Goal: Transaction & Acquisition: Purchase product/service

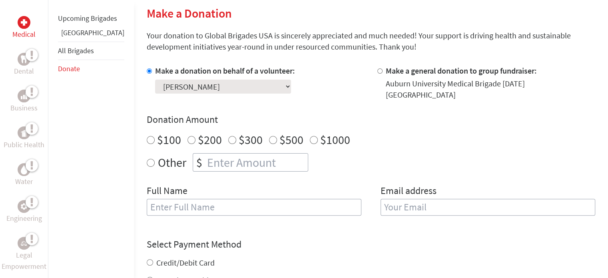
scroll to position [194, 0]
radio input "true"
click at [226, 158] on input "number" at bounding box center [257, 162] width 102 height 18
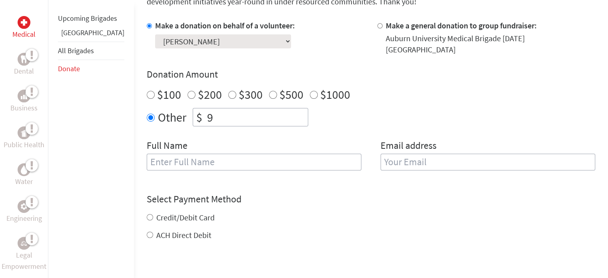
type input "10"
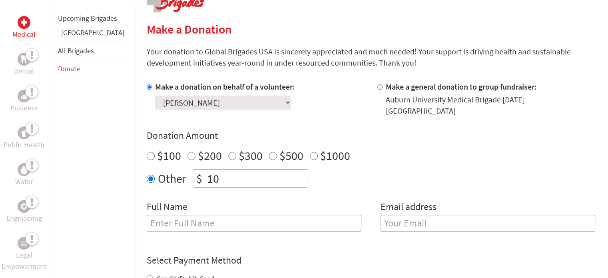
scroll to position [178, 0]
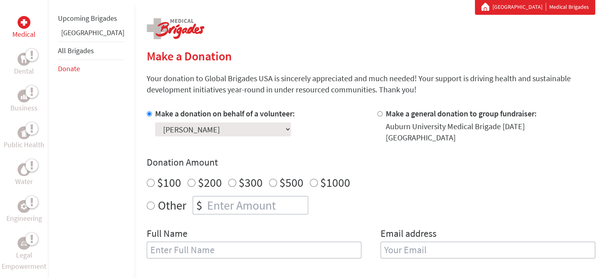
scroll to position [151, 0]
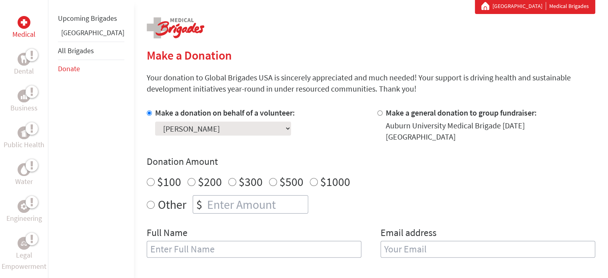
radio input "true"
click at [206, 200] on input "number" at bounding box center [257, 205] width 102 height 18
type input "1500"
click at [319, 202] on div "Other $ 1500" at bounding box center [371, 204] width 449 height 18
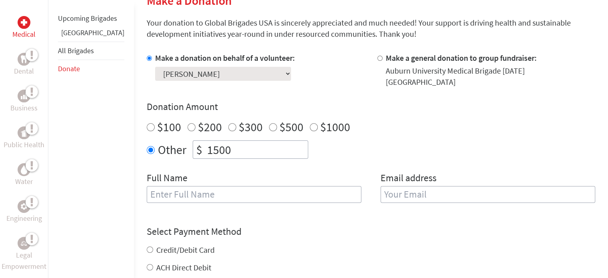
scroll to position [214, 0]
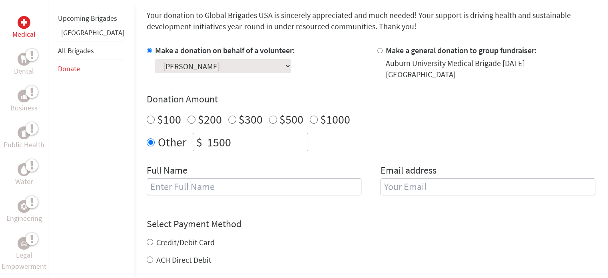
click at [269, 184] on input "text" at bounding box center [254, 186] width 215 height 17
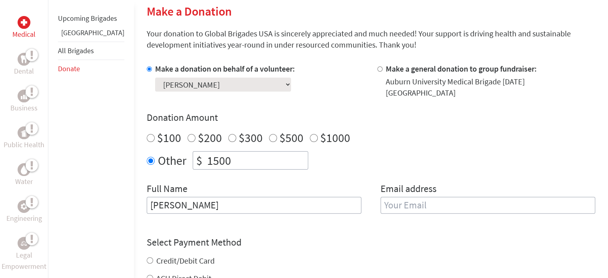
scroll to position [196, 0]
type input "[PERSON_NAME]"
click at [456, 200] on input "email" at bounding box center [488, 204] width 215 height 17
type input "samuelrr11@icloud.com"
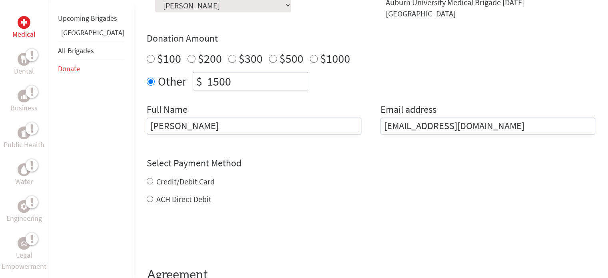
scroll to position [278, 0]
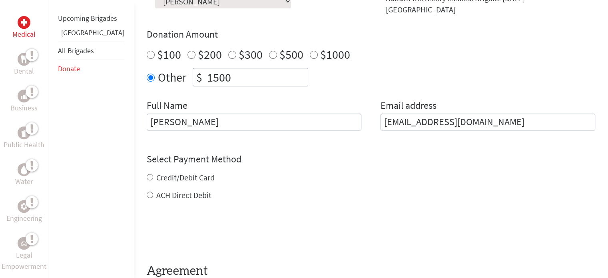
click at [147, 172] on div "Credit/Debit Card ACH Direct Debit" at bounding box center [371, 186] width 449 height 29
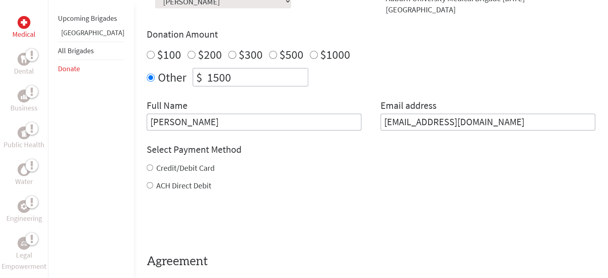
click at [147, 172] on div "Credit/Debit Card ACH Direct Debit" at bounding box center [371, 176] width 449 height 29
click at [147, 164] on input "Credit/Debit Card" at bounding box center [150, 167] width 6 height 6
radio input "true"
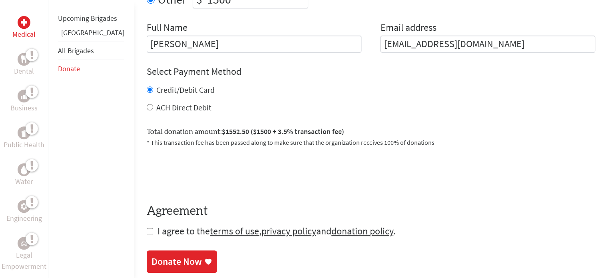
scroll to position [421, 0]
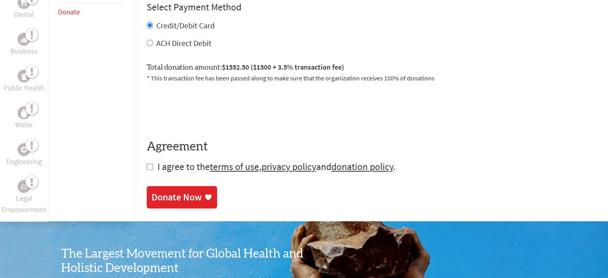
click at [147, 164] on input "checkbox" at bounding box center [150, 167] width 6 height 6
checkbox input "true"
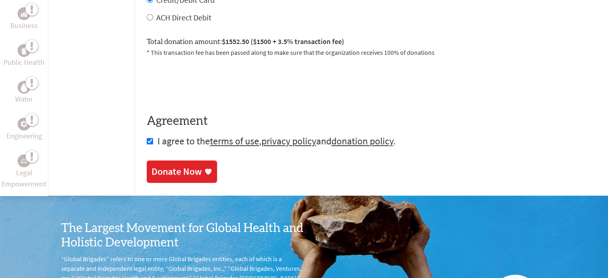
scroll to position [469, 0]
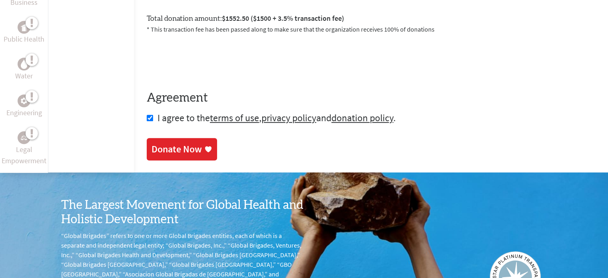
click at [174, 143] on div "Donate Now" at bounding box center [177, 149] width 50 height 13
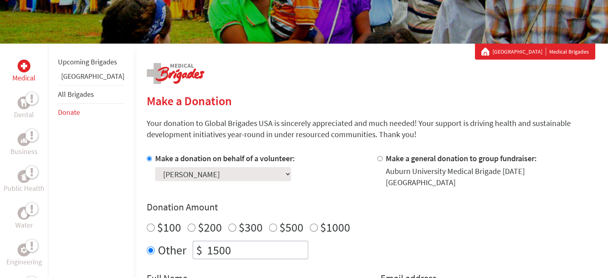
scroll to position [109, 0]
